Goal: Download file/media

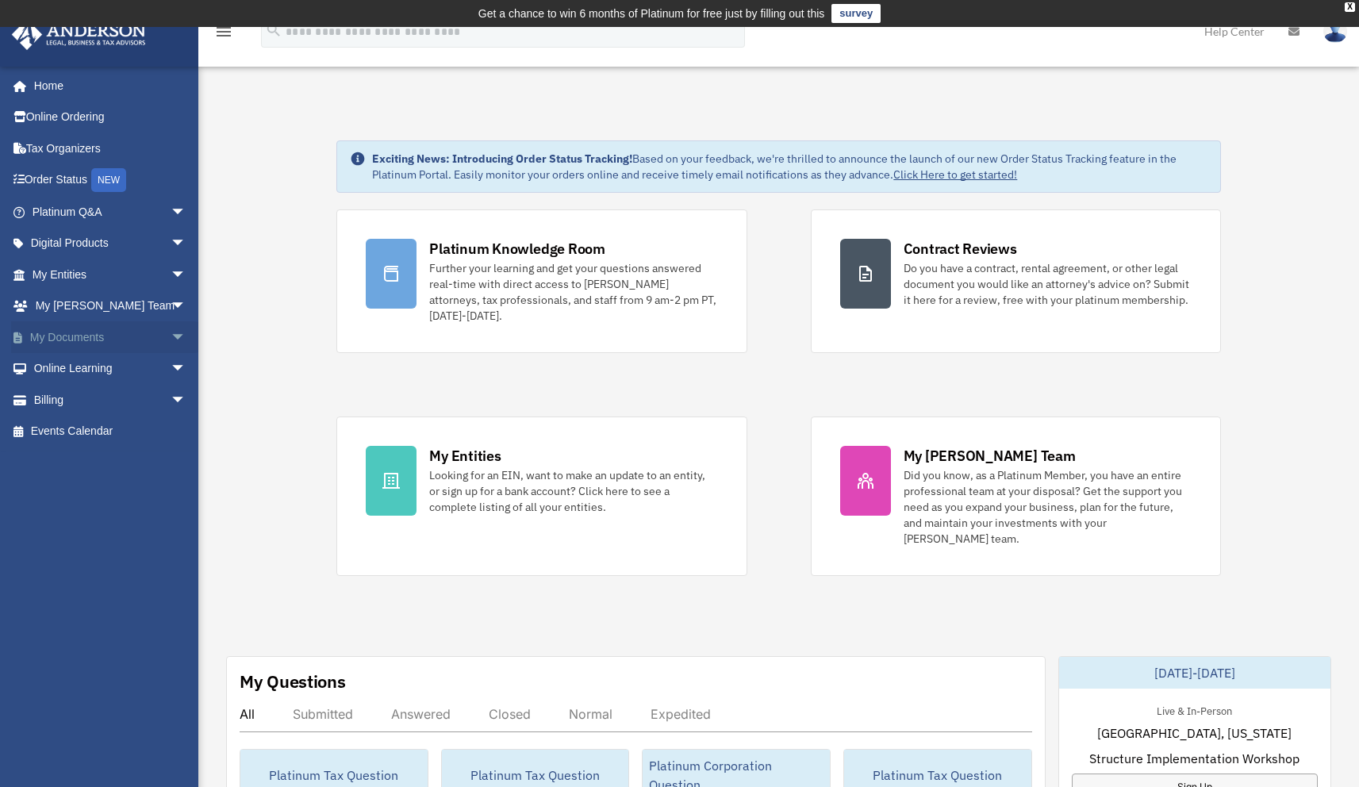
click at [171, 332] on span "arrow_drop_down" at bounding box center [187, 337] width 32 height 33
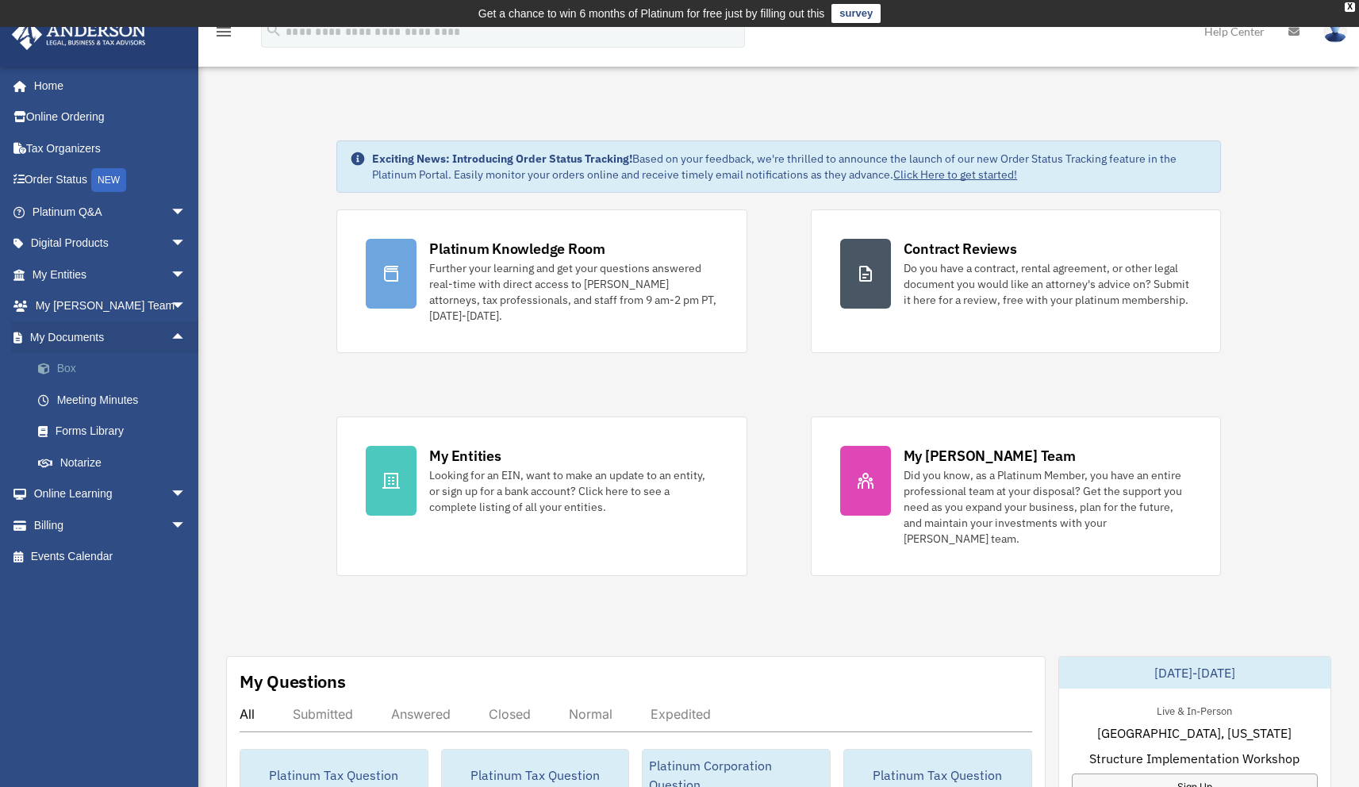
click at [74, 367] on link "Box" at bounding box center [116, 369] width 188 height 32
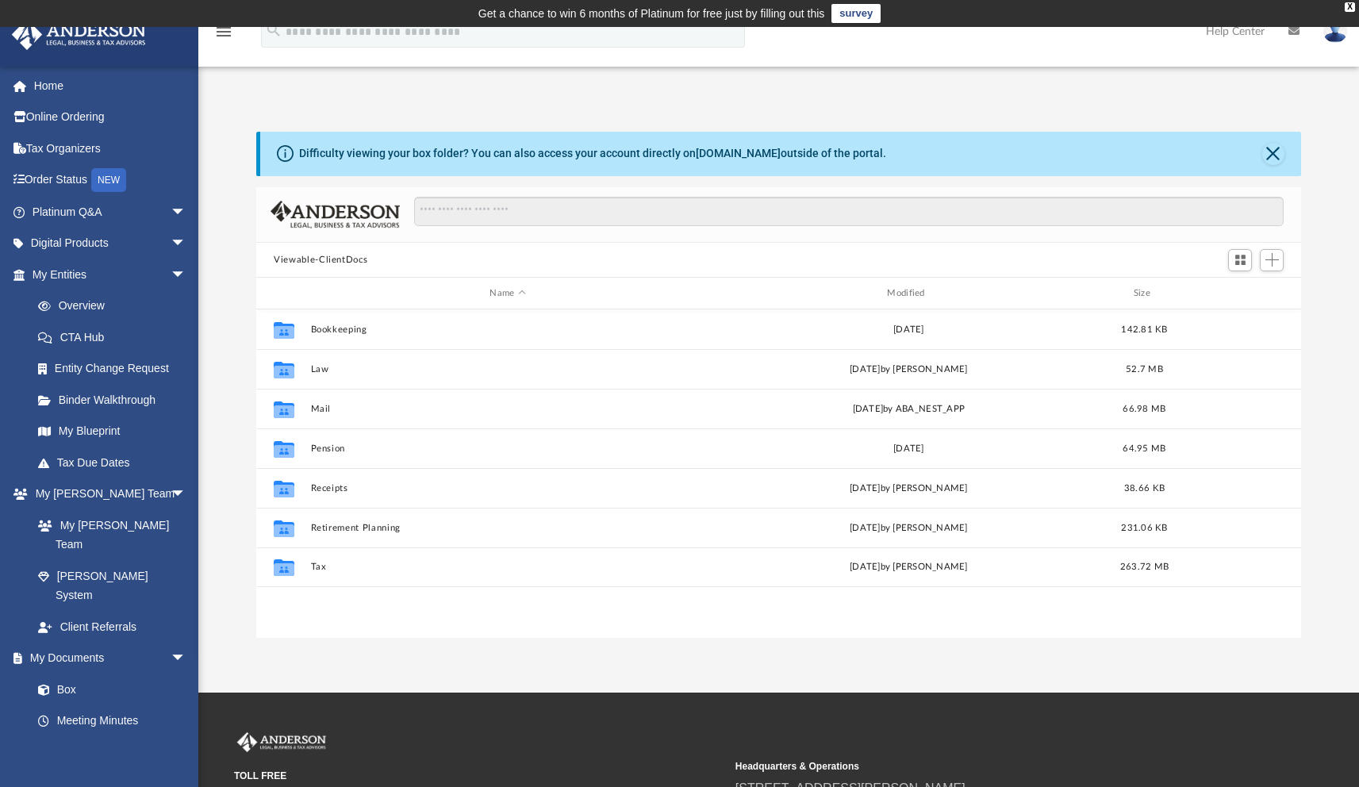
scroll to position [348, 1033]
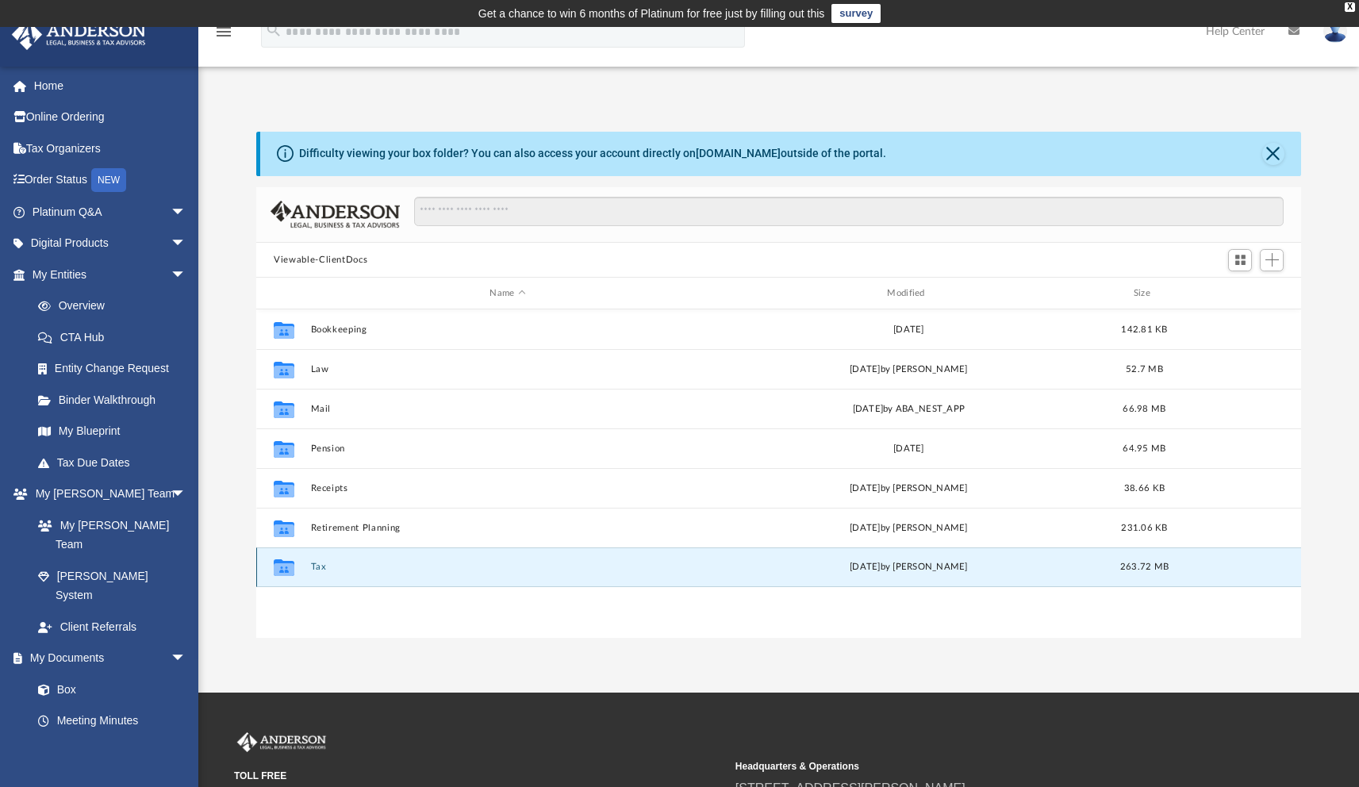
click at [314, 564] on button "Tax" at bounding box center [508, 567] width 394 height 10
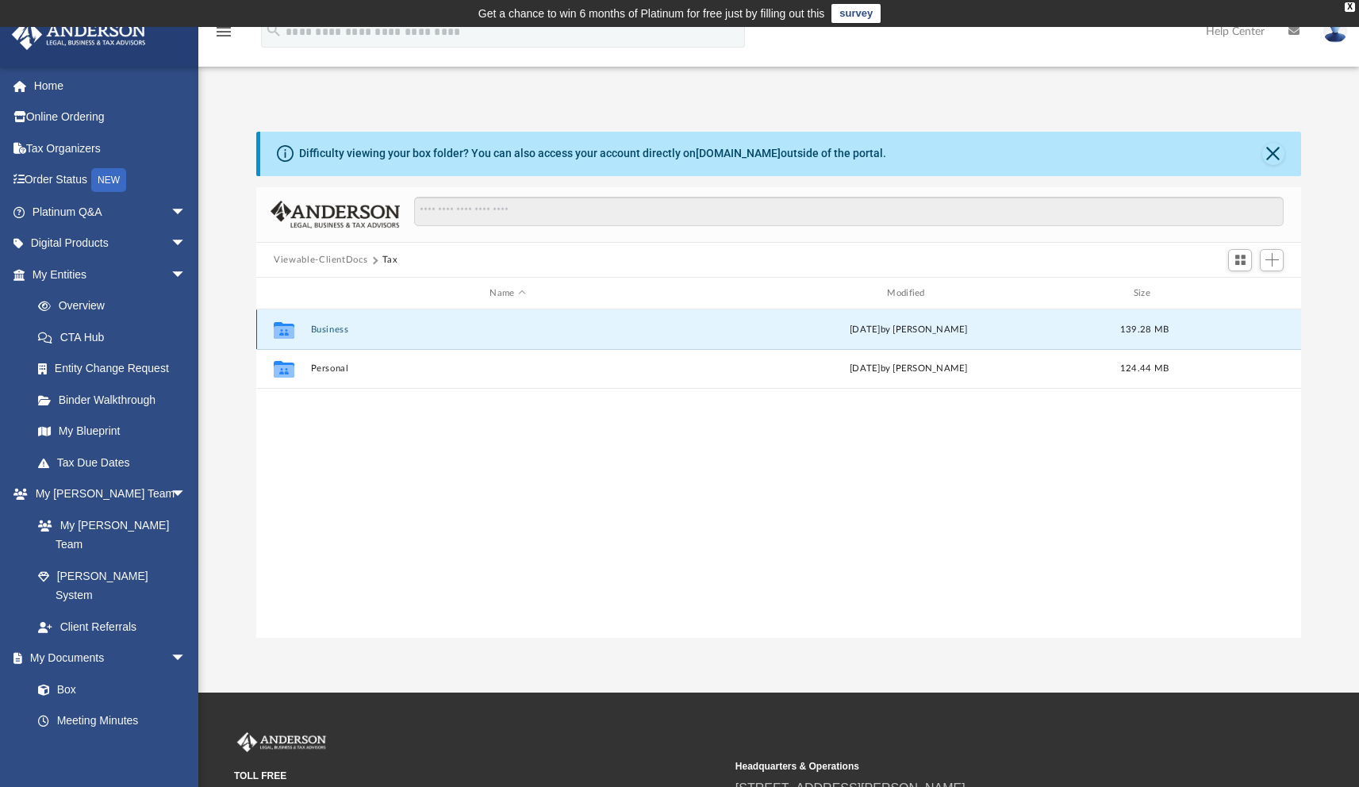
click at [326, 328] on button "Business" at bounding box center [508, 330] width 394 height 10
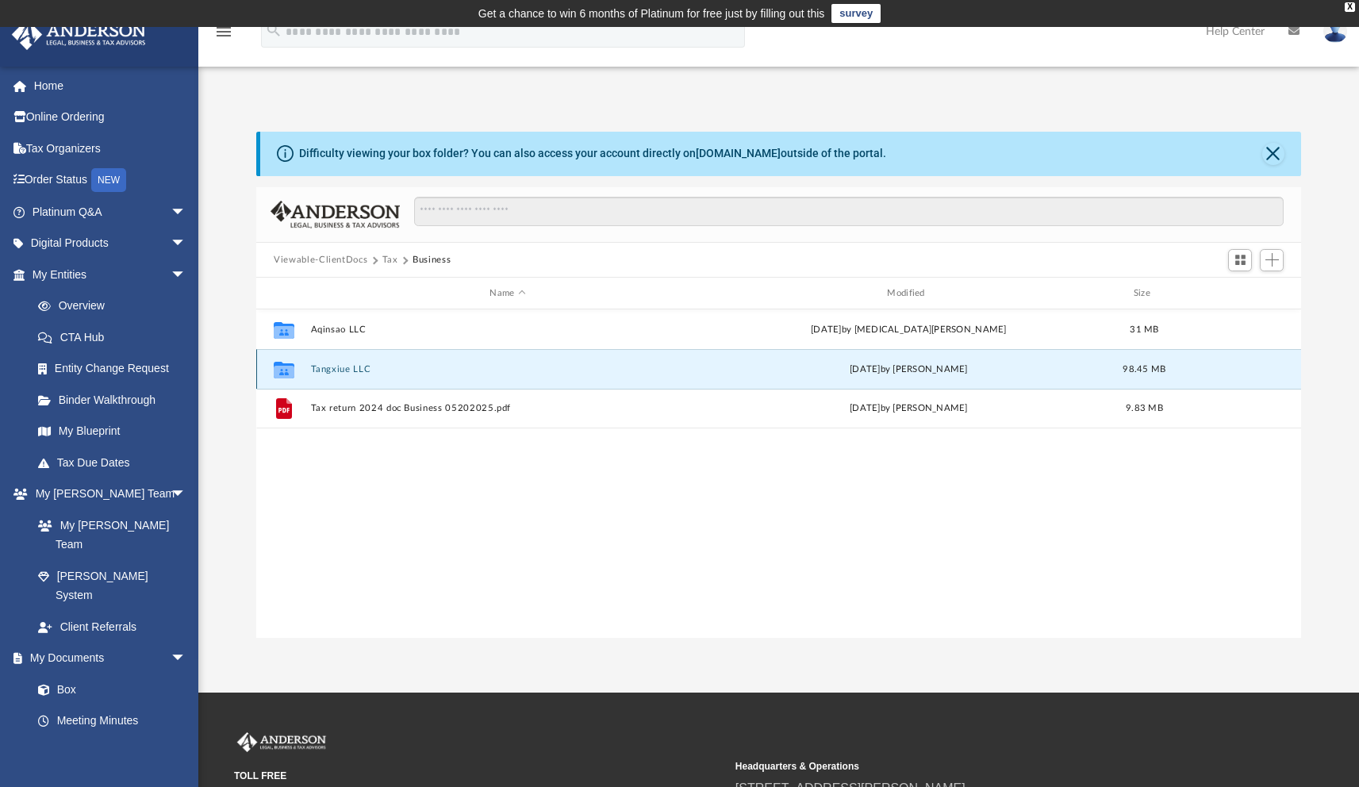
click at [344, 368] on button "Tangxiue LLC" at bounding box center [508, 369] width 394 height 10
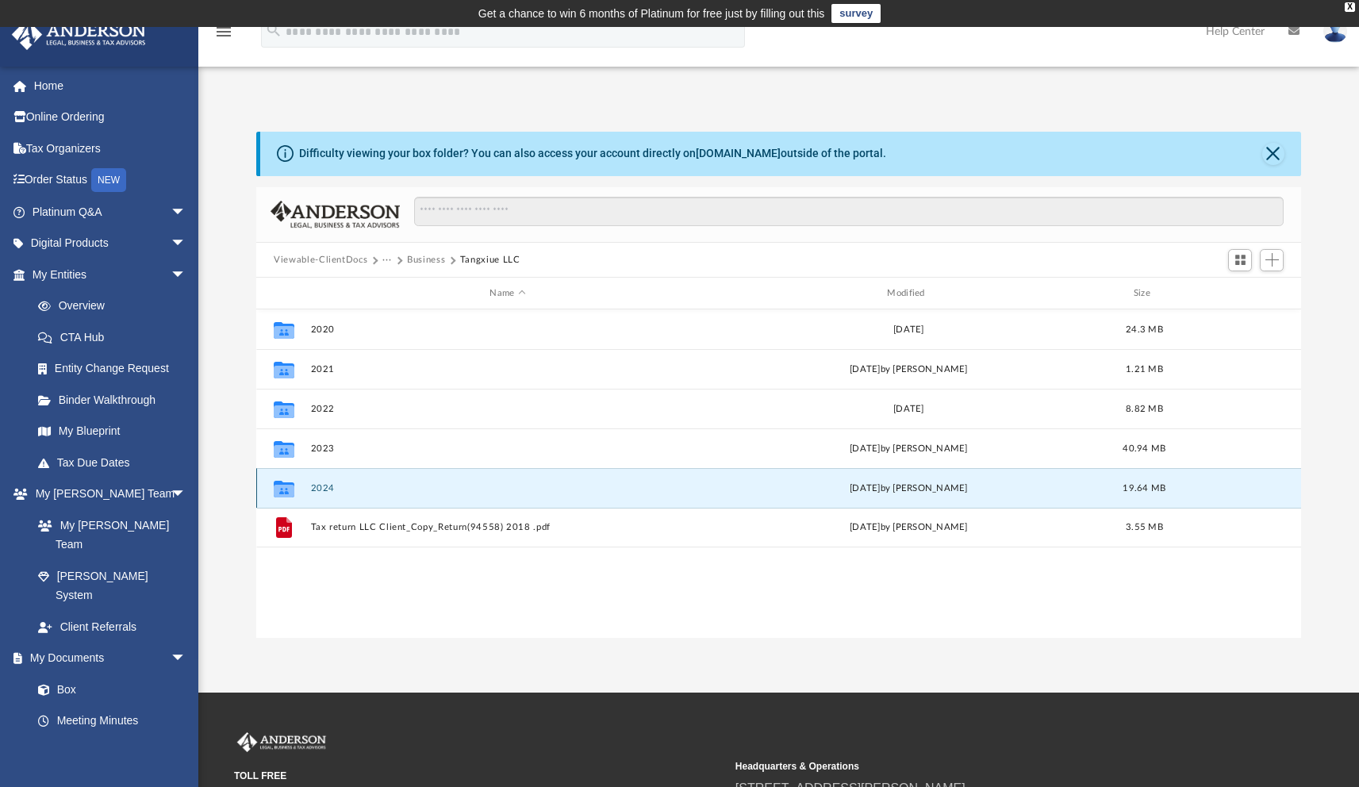
click at [329, 484] on button "2024" at bounding box center [508, 488] width 394 height 10
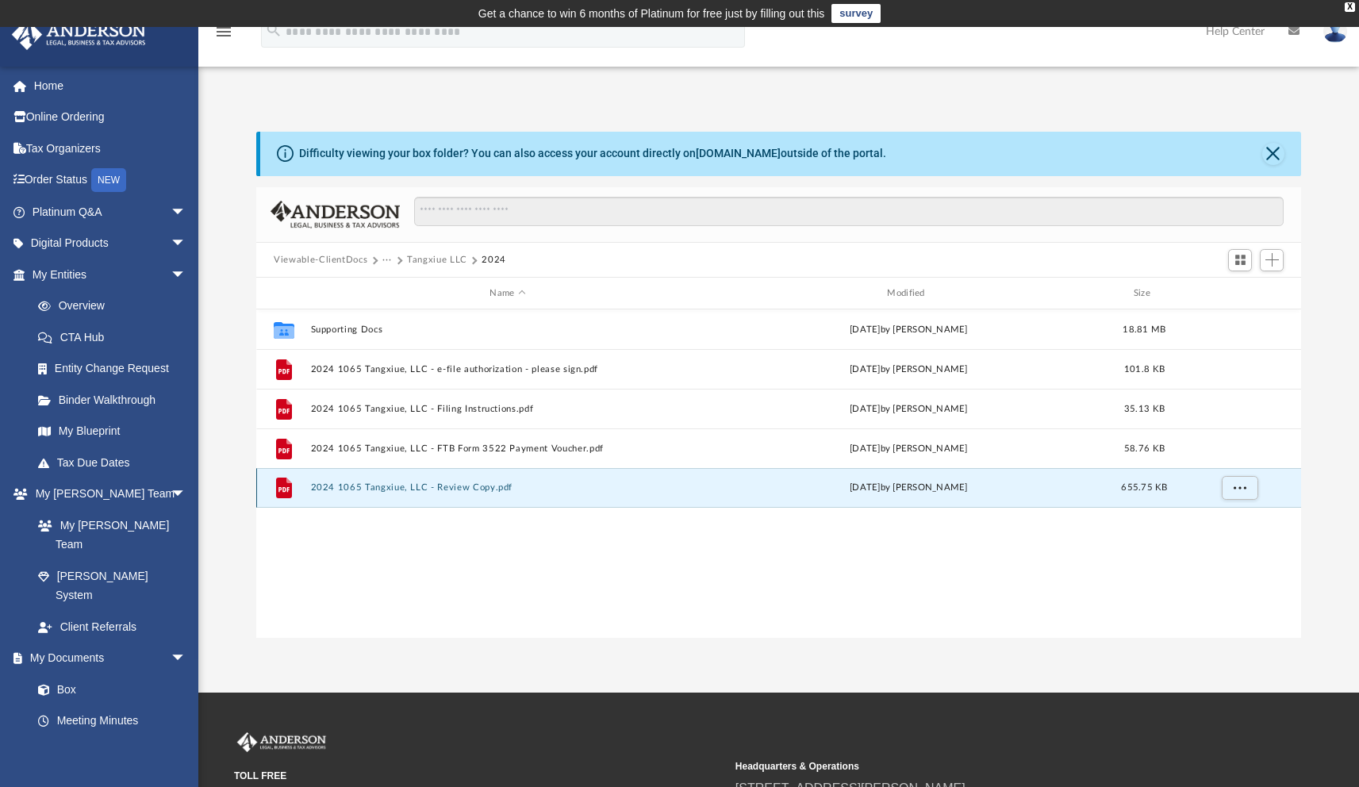
click at [388, 487] on button "2024 1065 Tangxiue, LLC - Review Copy.pdf" at bounding box center [508, 487] width 394 height 10
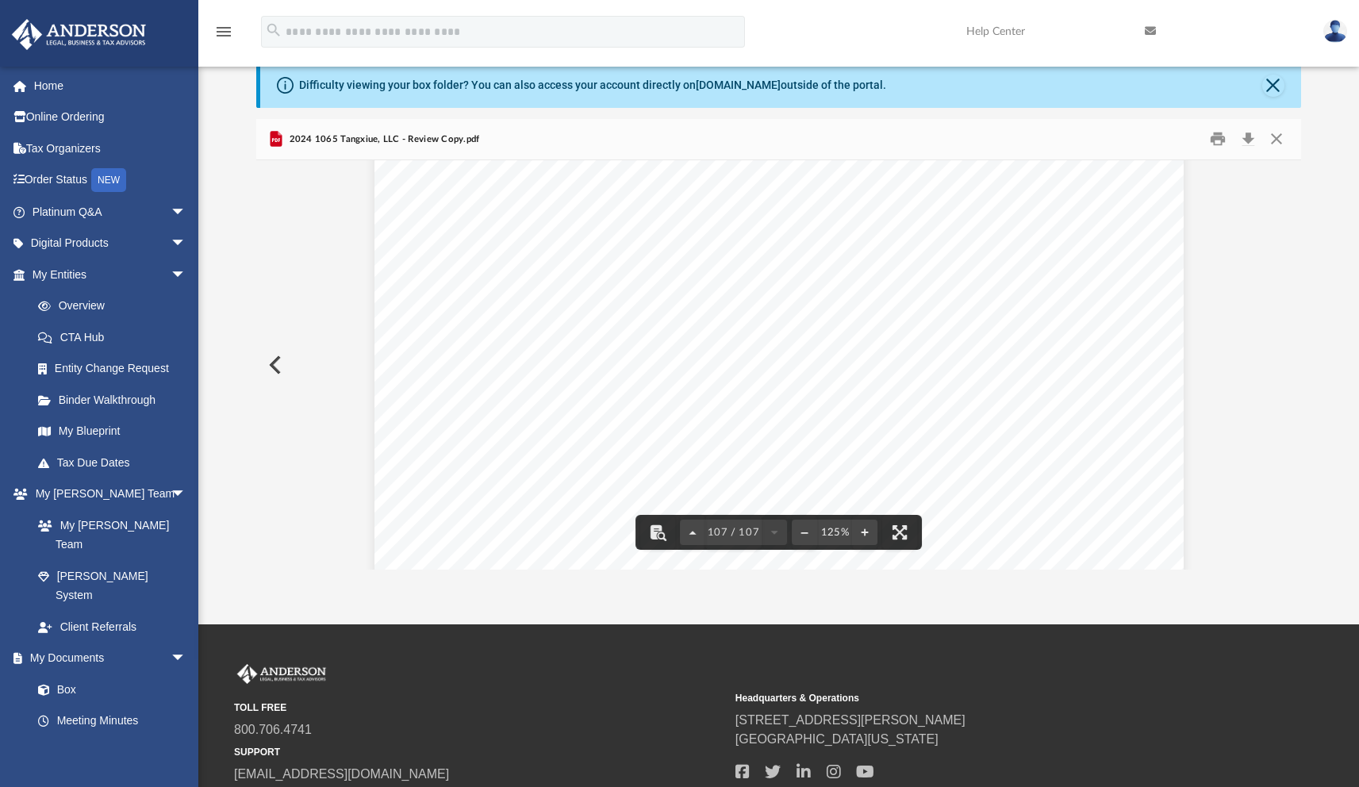
scroll to position [111939, 0]
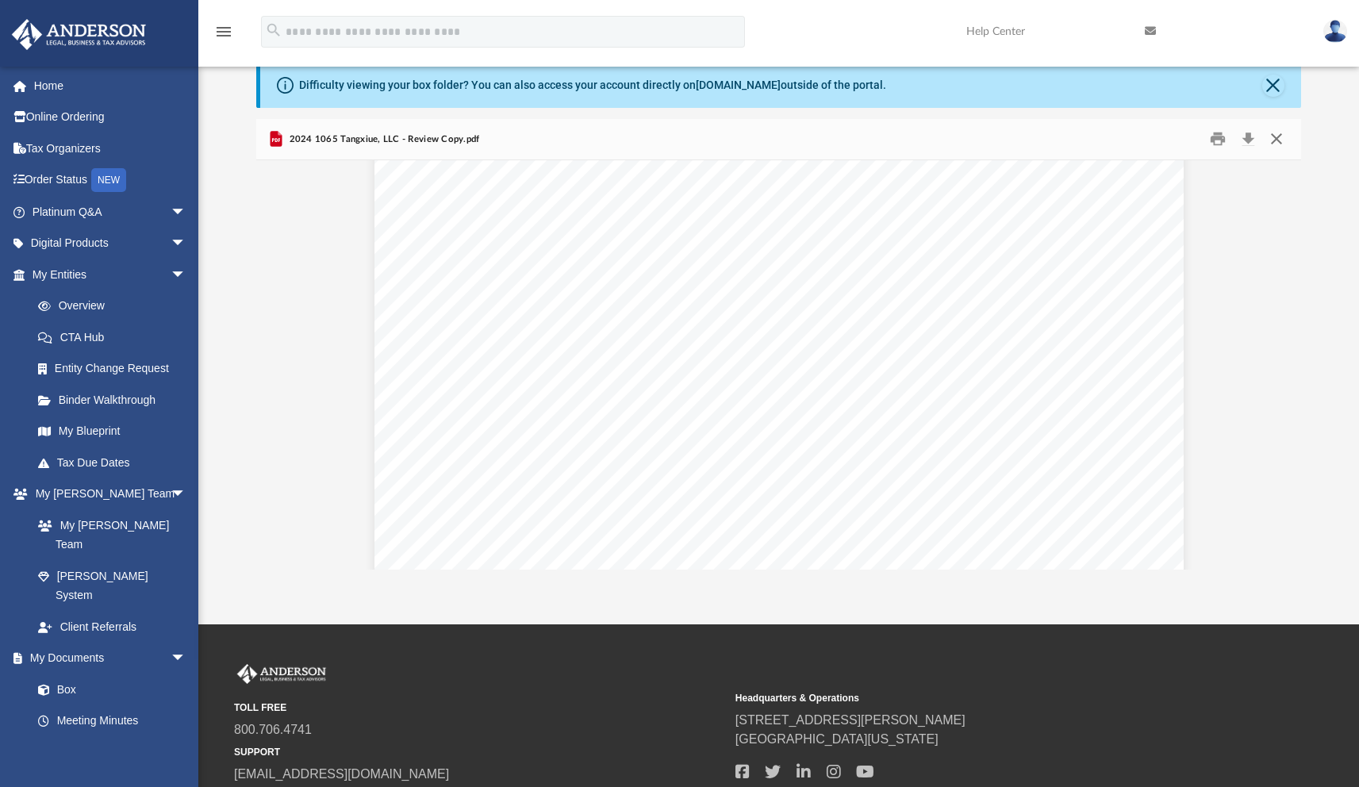
click at [1278, 136] on button "Close" at bounding box center [1276, 139] width 29 height 25
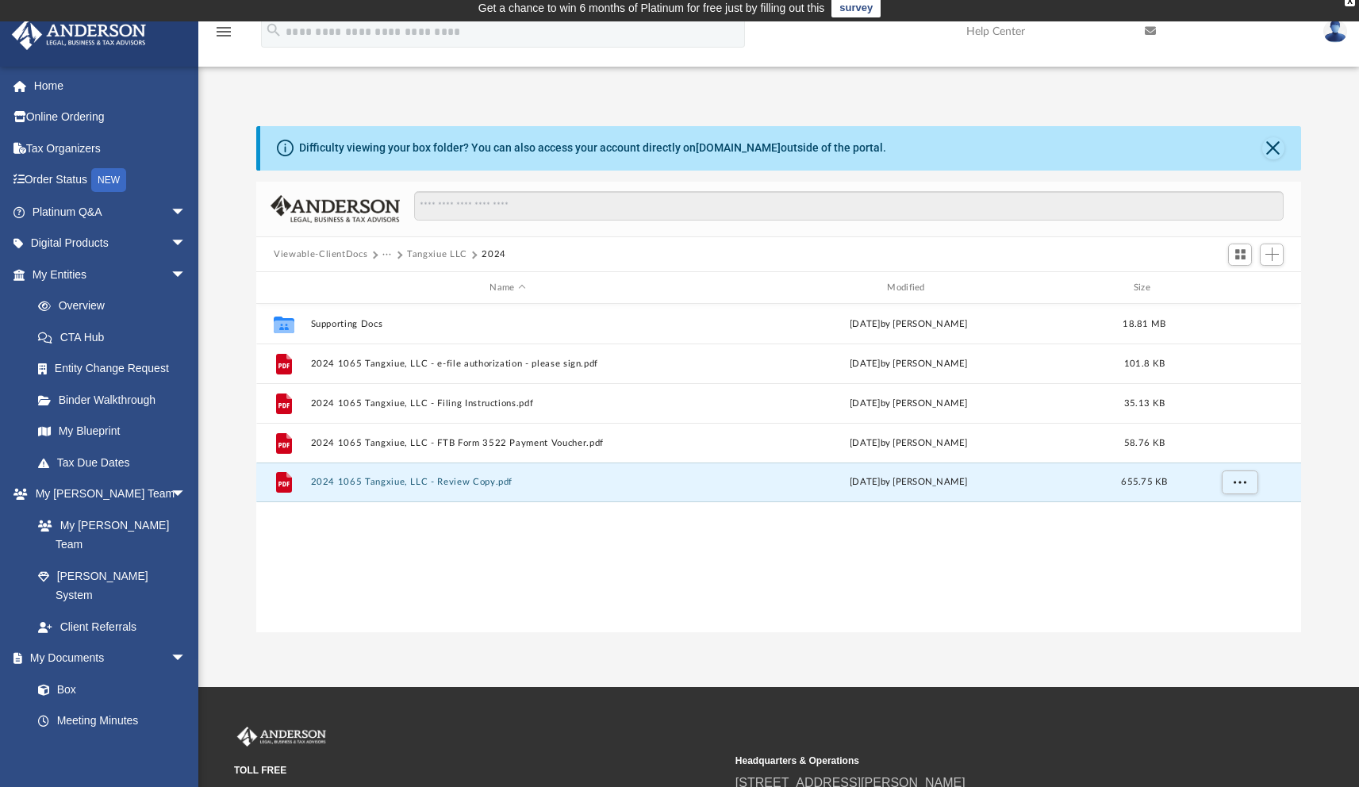
scroll to position [2, 0]
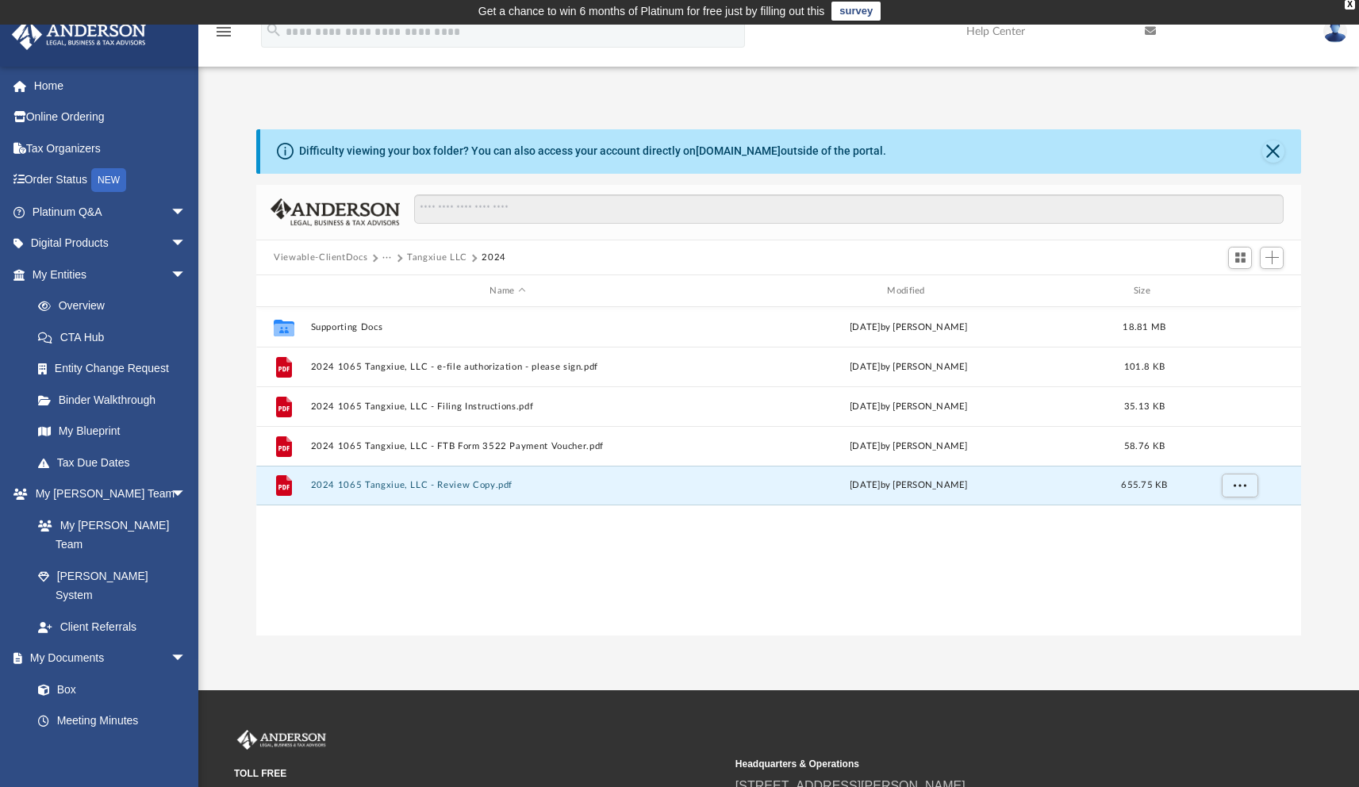
click at [318, 256] on button "Viewable-ClientDocs" at bounding box center [321, 258] width 94 height 14
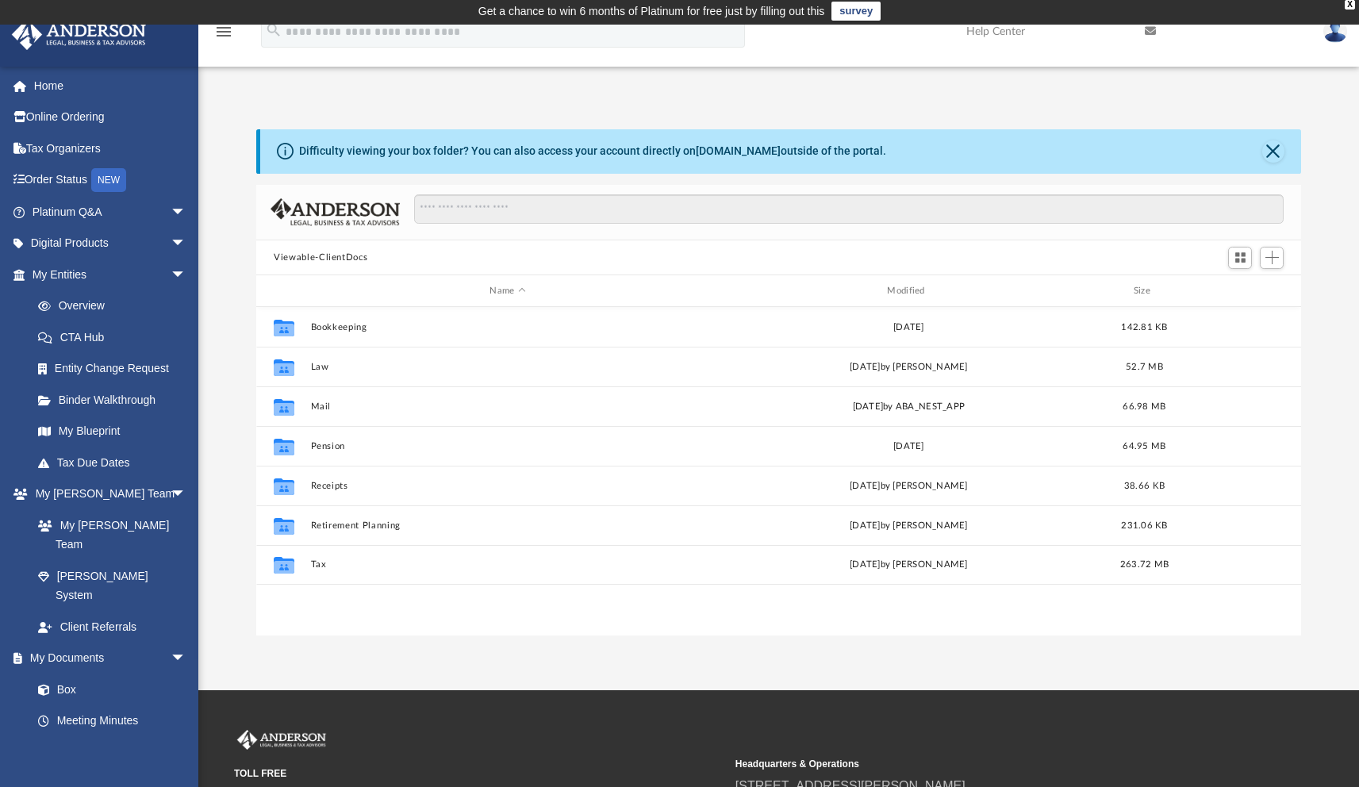
click at [1331, 38] on img at bounding box center [1336, 31] width 24 height 23
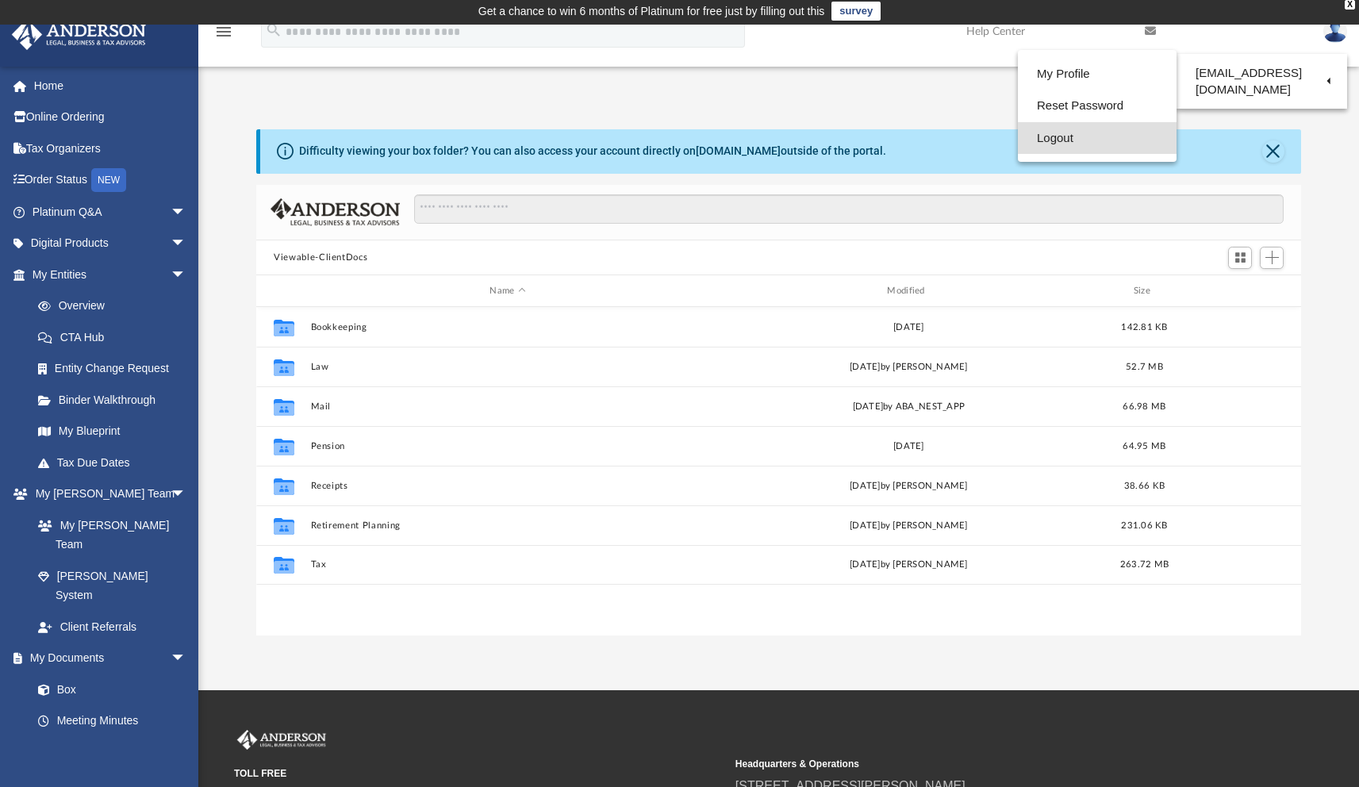
click at [1060, 141] on link "Logout" at bounding box center [1097, 138] width 159 height 33
